Goal: Task Accomplishment & Management: Manage account settings

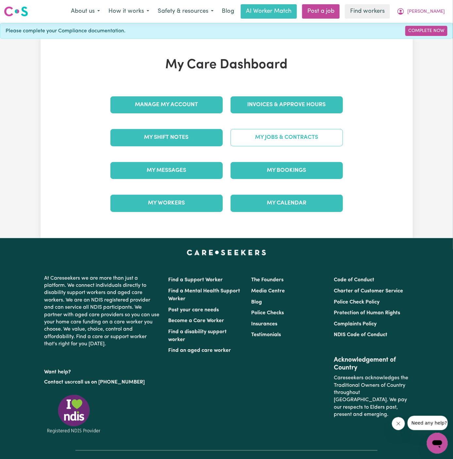
click at [332, 140] on link "My Jobs & Contracts" at bounding box center [286, 137] width 112 height 17
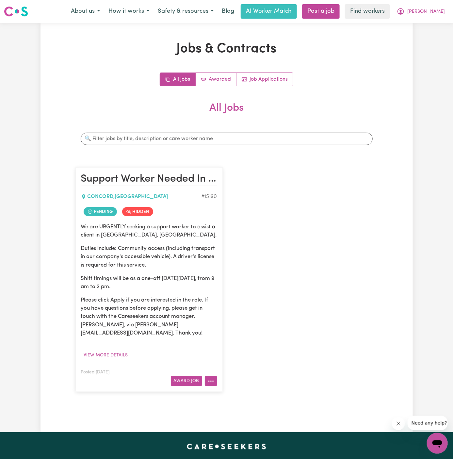
click at [213, 376] on button "More options" at bounding box center [211, 381] width 12 height 10
click at [241, 294] on link "View/Edit Contract" at bounding box center [236, 300] width 63 height 13
select select "PUBLIC_HOLIDAY"
select select "ASSISTANCE_SELF_CARE"
select select "ONE"
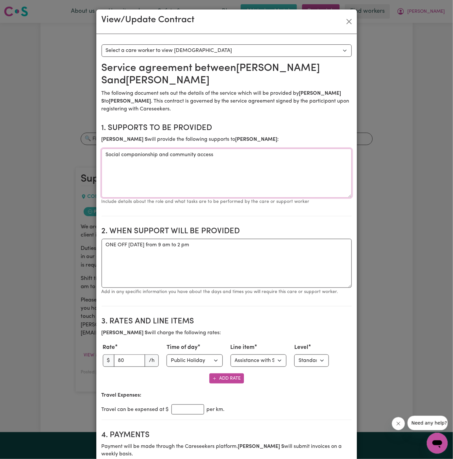
click at [188, 149] on textarea "Social companionship and community access" at bounding box center [227, 173] width 250 height 49
click at [164, 239] on textarea "ONE OFF [DATE] from 9 am to 2 pm" at bounding box center [227, 263] width 250 height 49
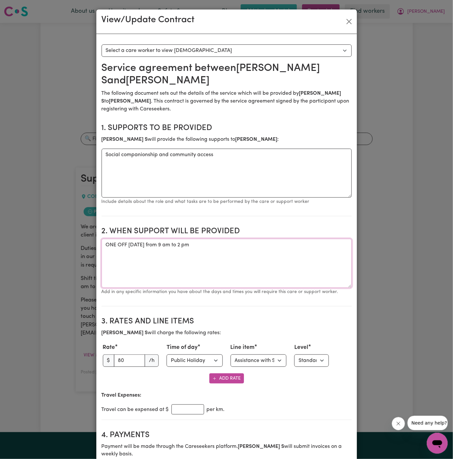
click at [164, 239] on textarea "ONE OFF [DATE] from 9 am to 2 pm" at bounding box center [227, 263] width 250 height 49
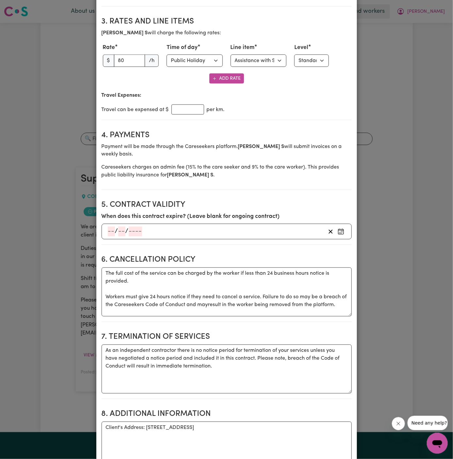
scroll to position [304, 0]
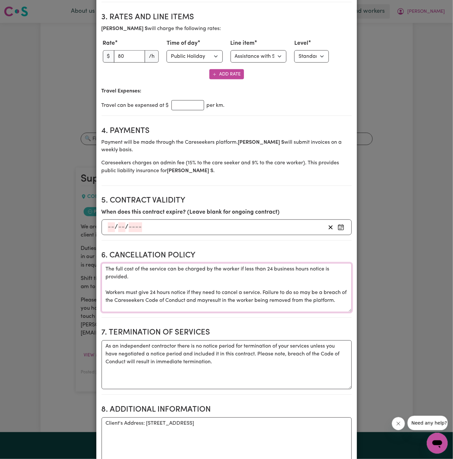
click at [205, 275] on textarea "The full cost of the service can be charged by the worker if less than 24 busin…" at bounding box center [227, 287] width 250 height 49
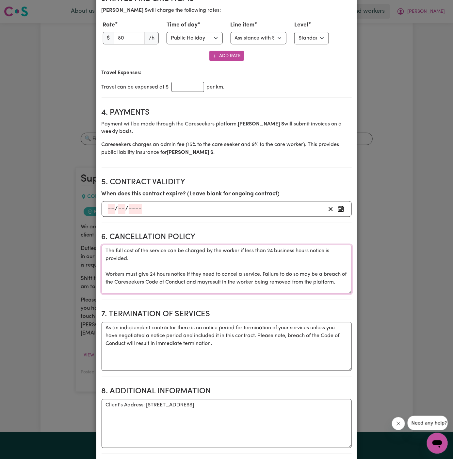
scroll to position [336, 0]
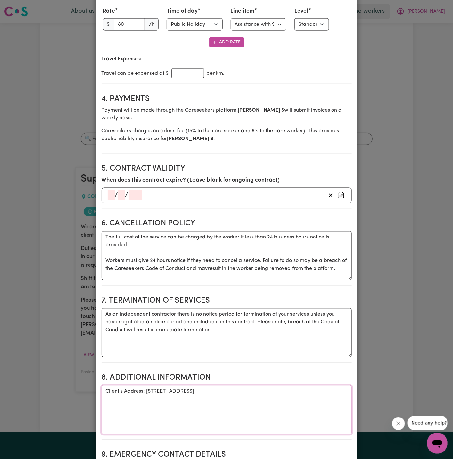
click at [203, 385] on textarea "Client's Address: [STREET_ADDRESS]" at bounding box center [227, 409] width 250 height 49
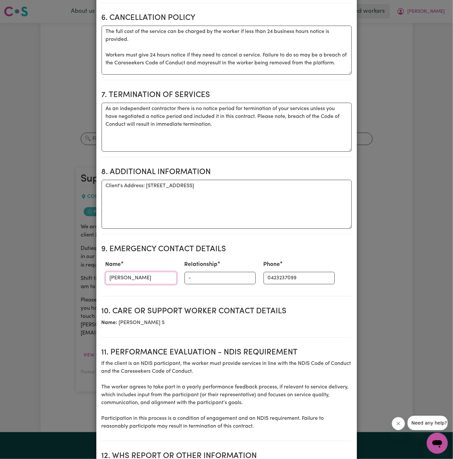
click at [134, 272] on input "[PERSON_NAME]" at bounding box center [140, 278] width 71 height 12
click at [269, 272] on input "0423237099" at bounding box center [298, 278] width 71 height 12
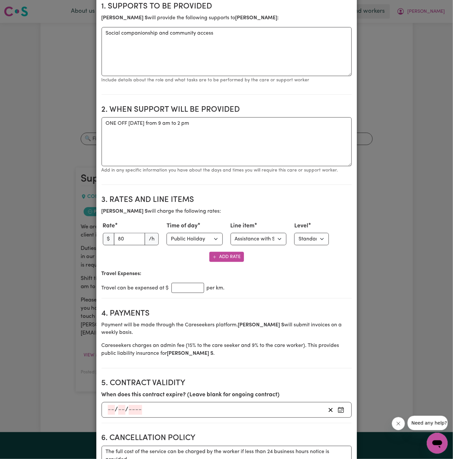
scroll to position [119, 0]
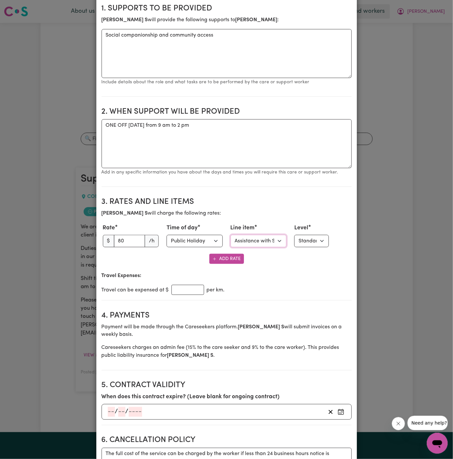
click at [282, 235] on select "Select line item Assistance with Self Care Activities Assistance with personal …" at bounding box center [258, 241] width 56 height 12
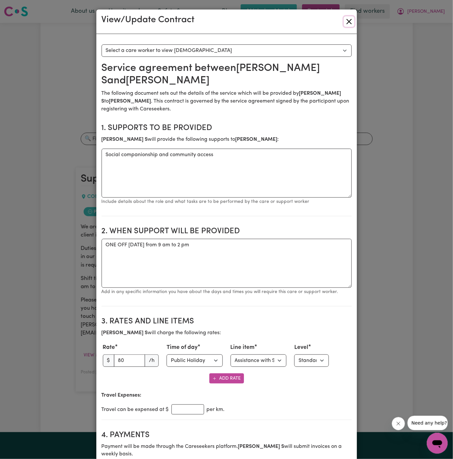
click at [352, 20] on button "Close" at bounding box center [349, 21] width 10 height 10
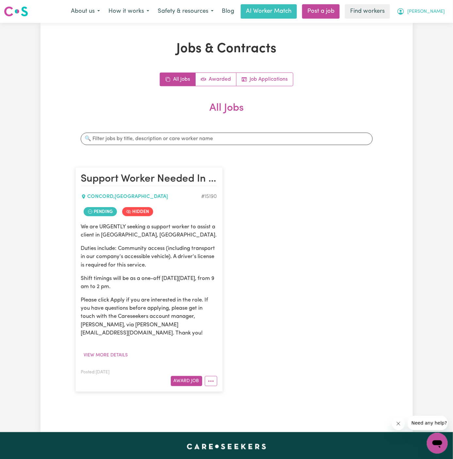
click at [441, 14] on span "[PERSON_NAME]" at bounding box center [426, 11] width 38 height 7
drag, startPoint x: 441, startPoint y: 18, endPoint x: 441, endPoint y: 36, distance: 17.6
click at [441, 36] on link "Logout" at bounding box center [423, 37] width 52 height 12
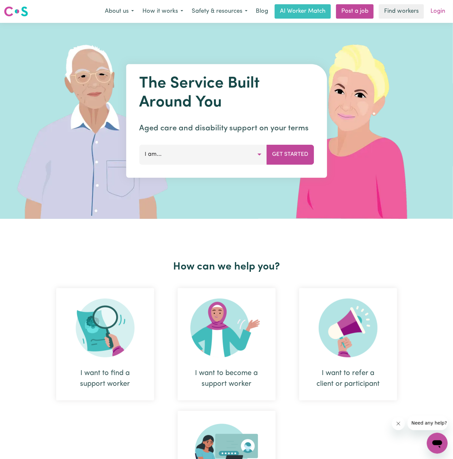
click at [440, 10] on link "Login" at bounding box center [437, 11] width 23 height 14
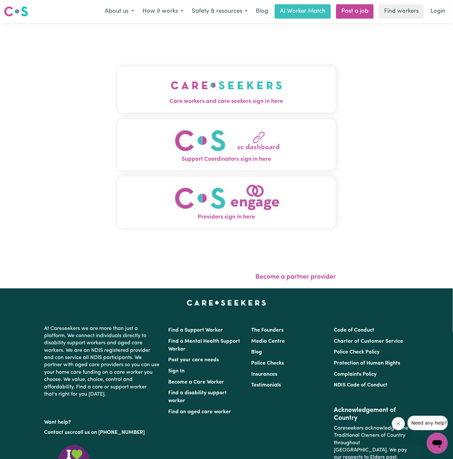
click at [176, 112] on button "Care workers and care seekers sign in here" at bounding box center [226, 90] width 219 height 46
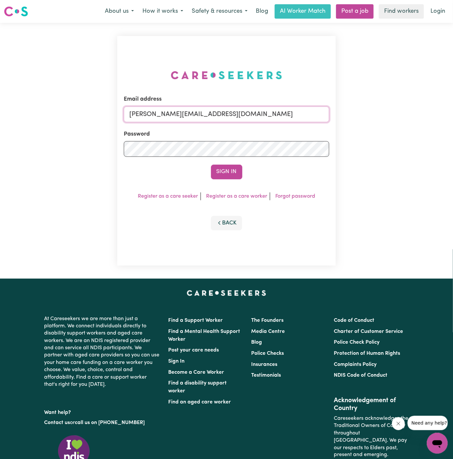
click at [238, 112] on input "[PERSON_NAME][EMAIL_ADDRESS][DOMAIN_NAME]" at bounding box center [227, 114] width 206 height 16
drag, startPoint x: 161, startPoint y: 111, endPoint x: 425, endPoint y: 120, distance: 264.2
click at [425, 120] on div "Email address [EMAIL_ADDRESS][DOMAIN_NAME] Password Sign In Register as a care …" at bounding box center [226, 151] width 453 height 256
type input "superuser~[PERSON_NAME][EMAIL_ADDRESS][DOMAIN_NAME]"
click at [211, 165] on button "Sign In" at bounding box center [226, 172] width 31 height 14
